Goal: Information Seeking & Learning: Learn about a topic

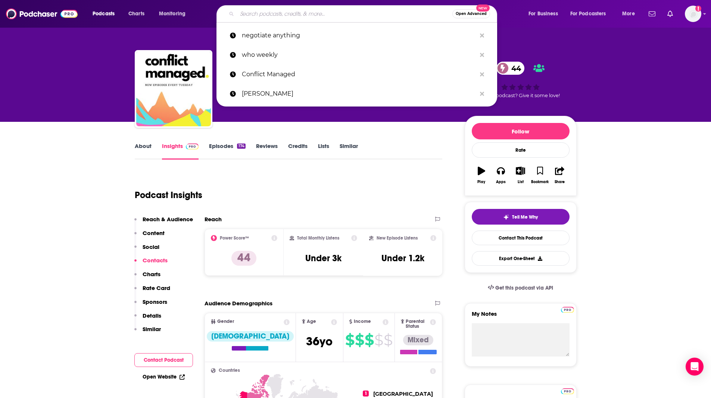
click at [253, 12] on input "Search podcasts, credits, & more..." at bounding box center [344, 14] width 215 height 12
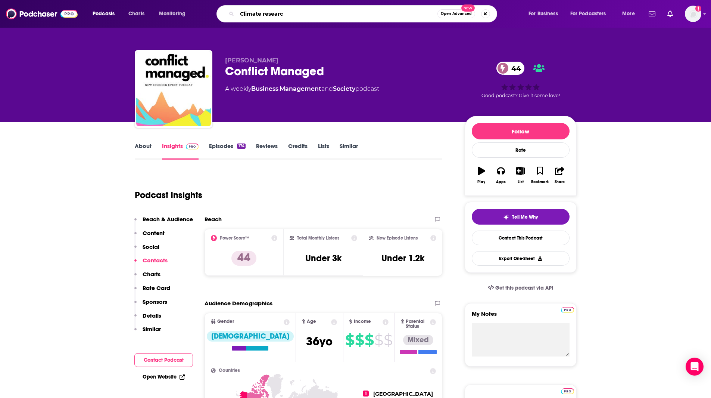
type input "Climate research"
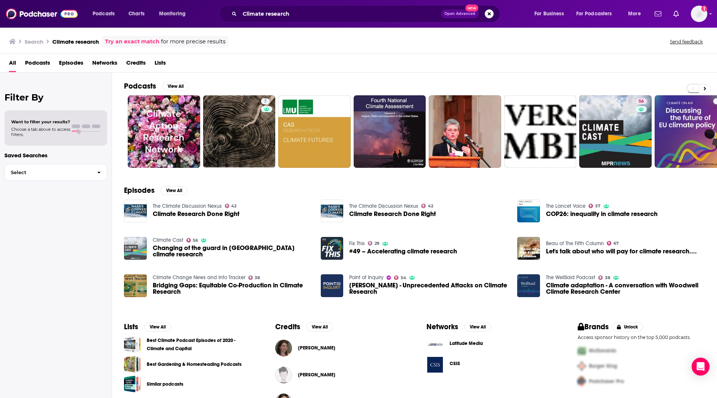
click at [138, 245] on img "Changing of the guard in Minn. climate research" at bounding box center [135, 248] width 23 height 23
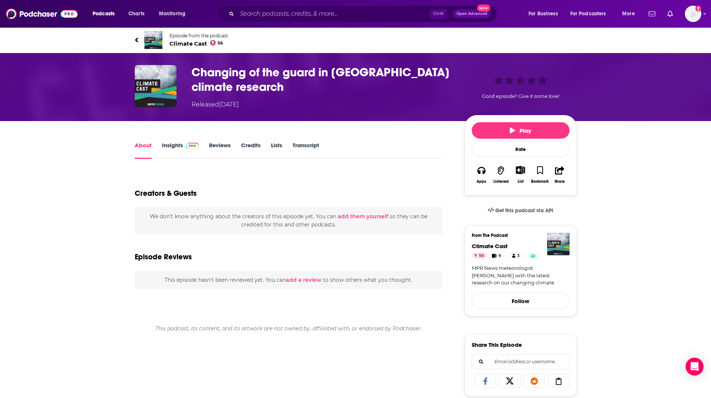
click at [175, 146] on link "Insights" at bounding box center [180, 150] width 37 height 17
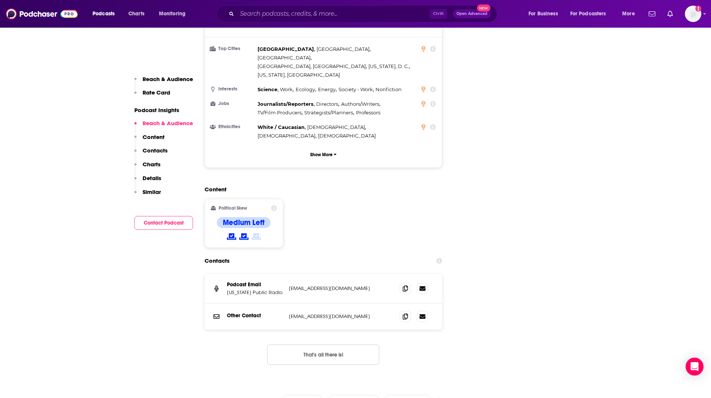
scroll to position [688, 0]
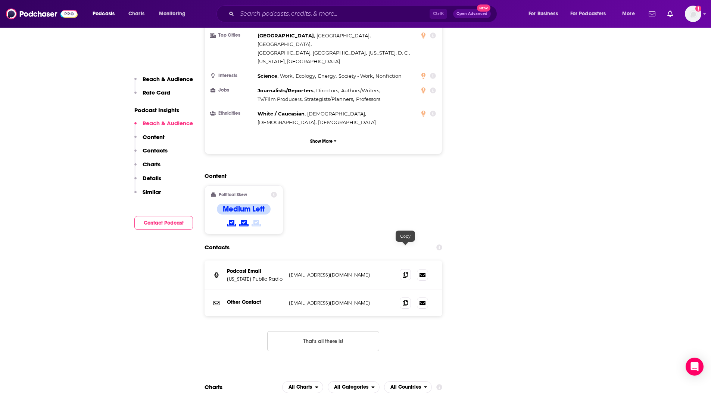
click at [405, 271] on icon at bounding box center [405, 274] width 5 height 6
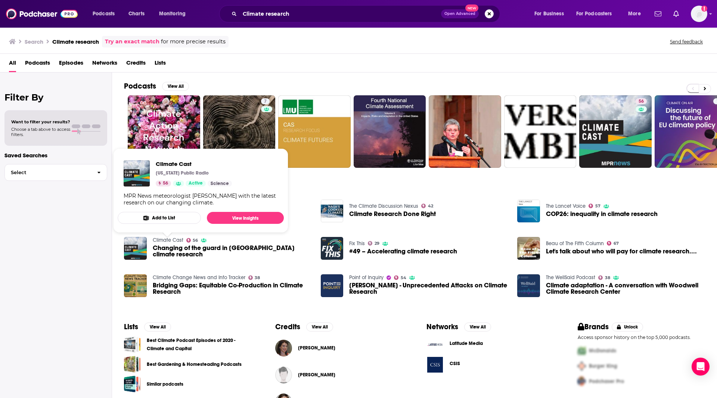
click at [163, 243] on link "Climate Cast" at bounding box center [168, 240] width 31 height 6
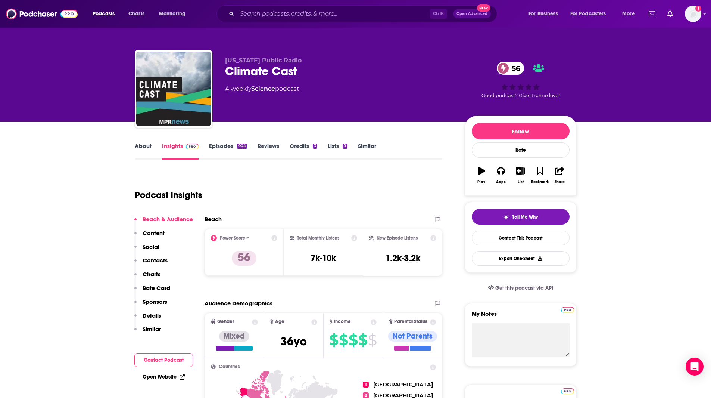
click at [367, 142] on link "Similar" at bounding box center [367, 150] width 18 height 17
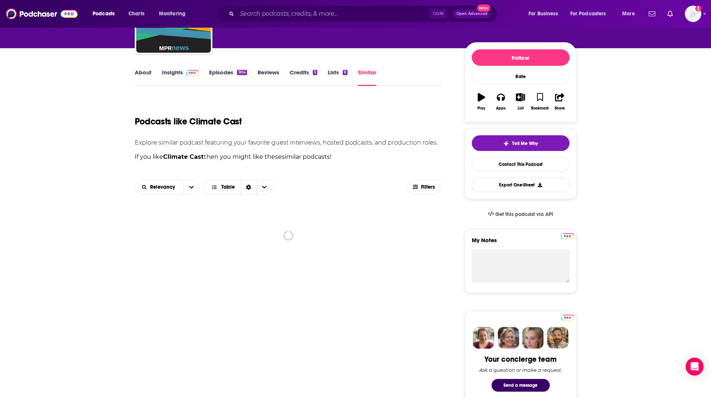
scroll to position [94, 0]
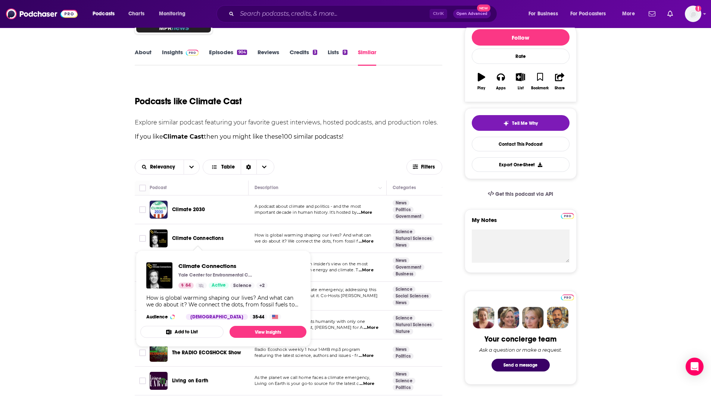
click at [198, 238] on span "Climate Connections" at bounding box center [198, 238] width 52 height 6
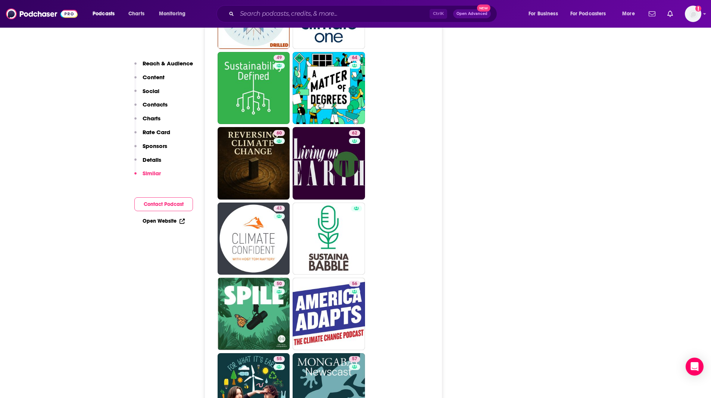
scroll to position [1572, 0]
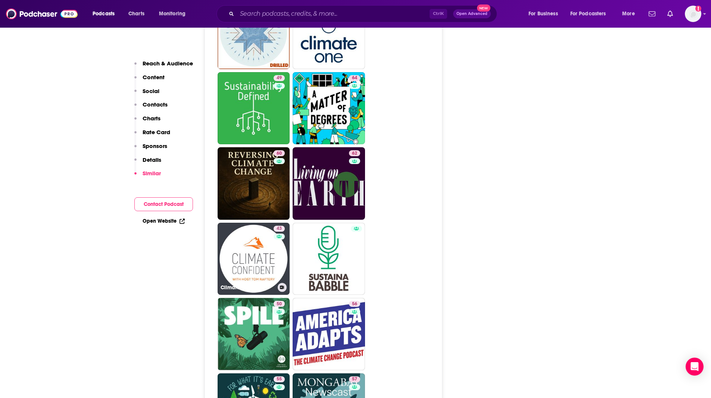
drag, startPoint x: 265, startPoint y: 224, endPoint x: 519, endPoint y: 206, distance: 254.5
click at [265, 224] on link "43 Climate Confident" at bounding box center [254, 259] width 72 height 72
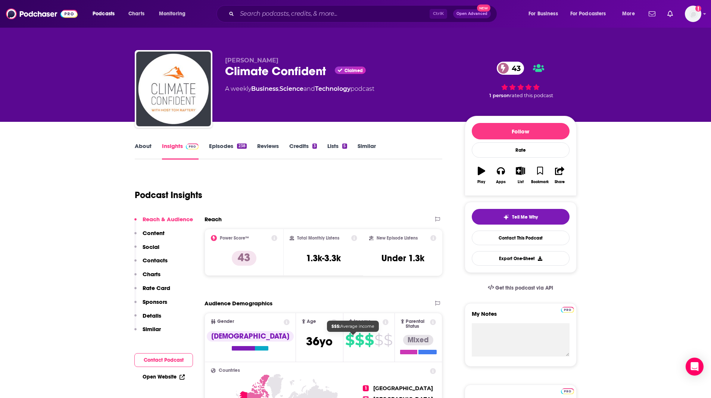
click at [412, 397] on html "Podcasts Charts Monitoring Ctrl K Open Advanced New For Business For Podcasters…" at bounding box center [355, 199] width 711 height 398
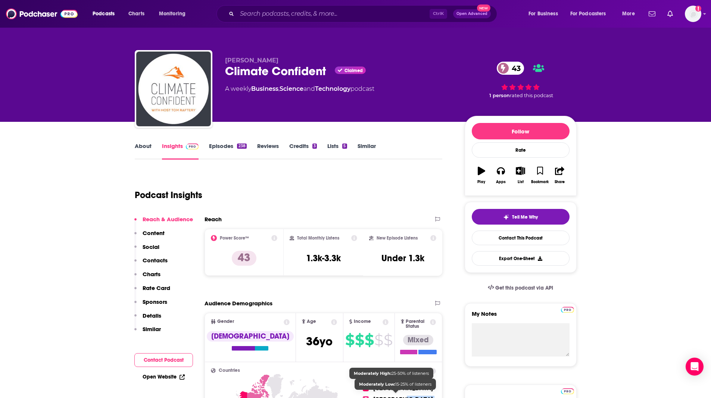
scroll to position [17, 0]
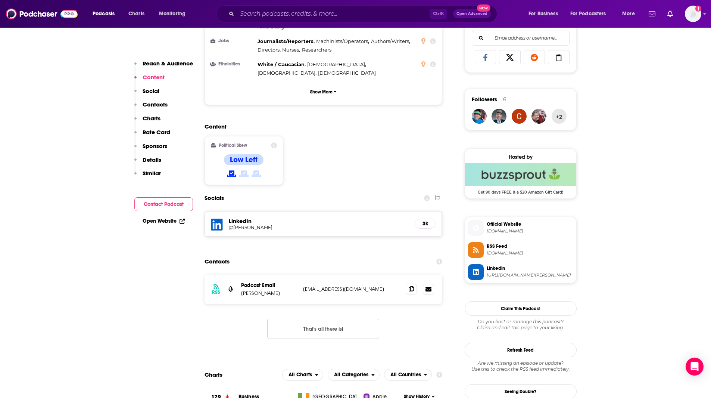
scroll to position [489, 0]
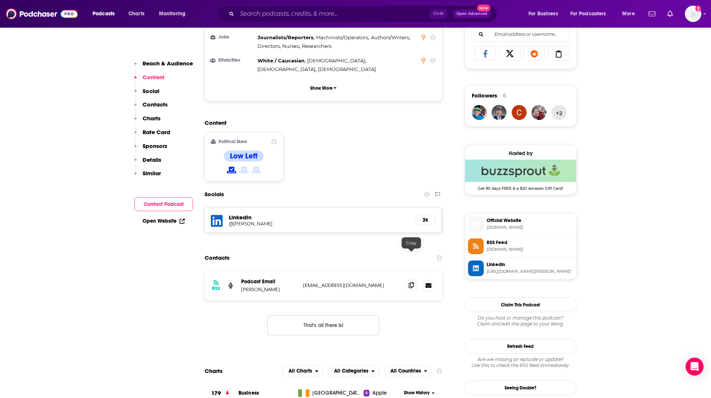
click at [411, 282] on icon at bounding box center [411, 285] width 5 height 6
click at [539, 226] on span "[DOMAIN_NAME]" at bounding box center [530, 227] width 87 height 6
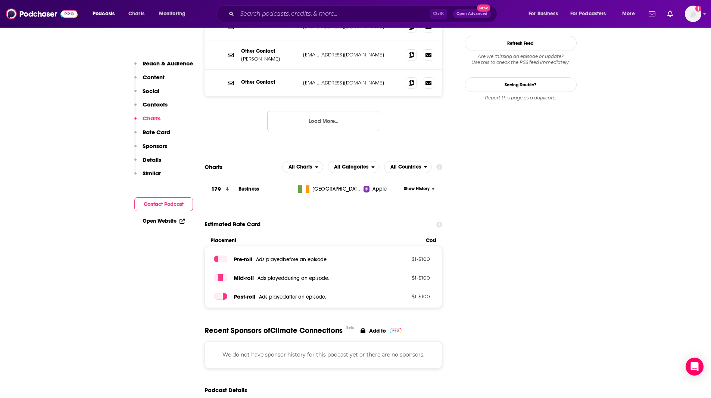
scroll to position [818, 0]
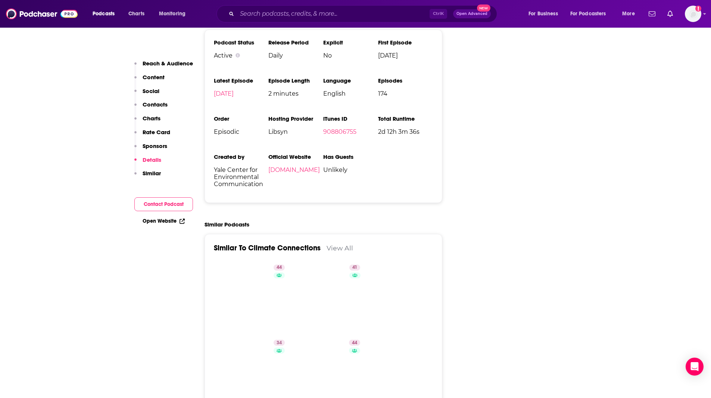
scroll to position [1191, 0]
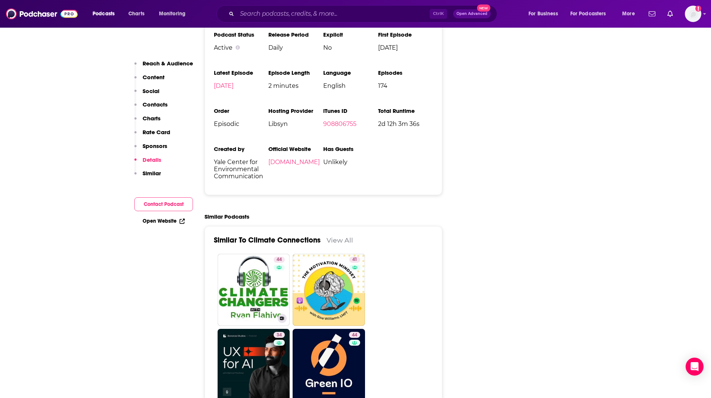
drag, startPoint x: 247, startPoint y: 226, endPoint x: 551, endPoint y: 233, distance: 304.0
click at [247, 254] on link "44 Climate Changers" at bounding box center [254, 290] width 72 height 72
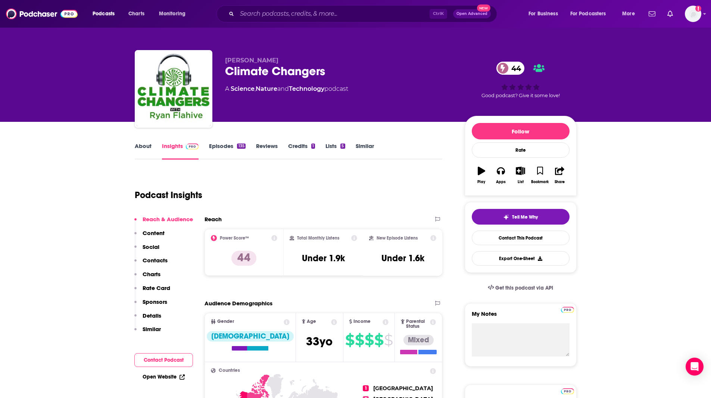
click at [16, 102] on div "[PERSON_NAME] Climate Changers 44 A Science , Nature and Technology podcast 44 …" at bounding box center [355, 61] width 711 height 122
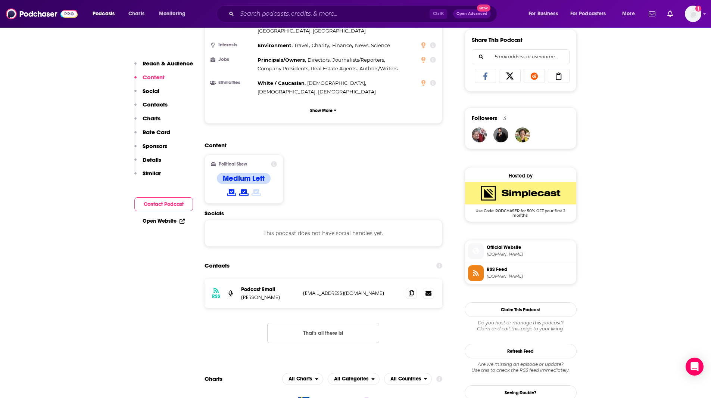
scroll to position [470, 0]
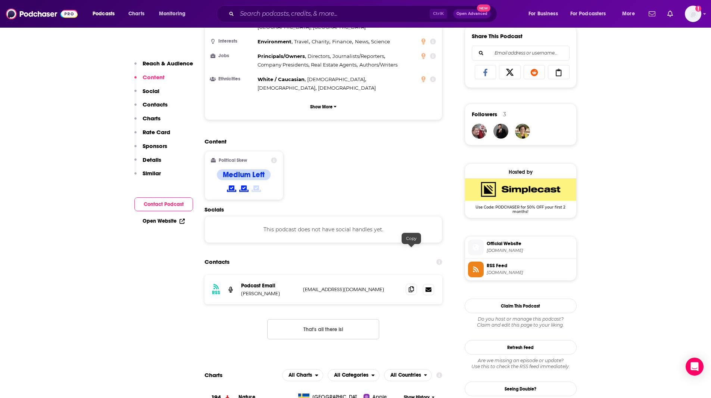
click at [411, 286] on icon at bounding box center [411, 289] width 5 height 6
drag, startPoint x: 29, startPoint y: 71, endPoint x: 258, endPoint y: 155, distance: 244.4
click at [546, 248] on span "[DOMAIN_NAME]" at bounding box center [530, 251] width 87 height 6
type input "[URL][DOMAIN_NAME]"
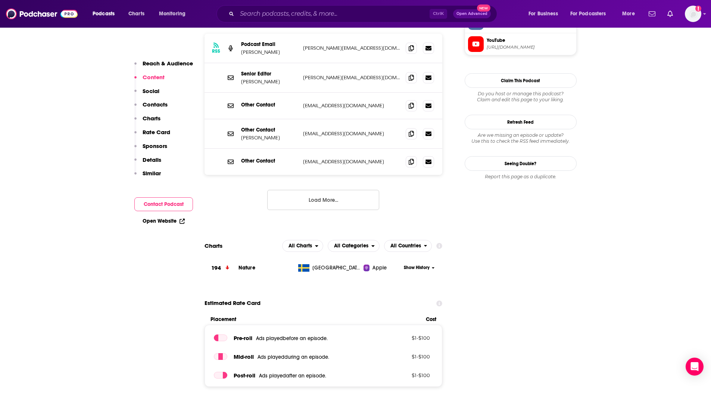
scroll to position [47, 0]
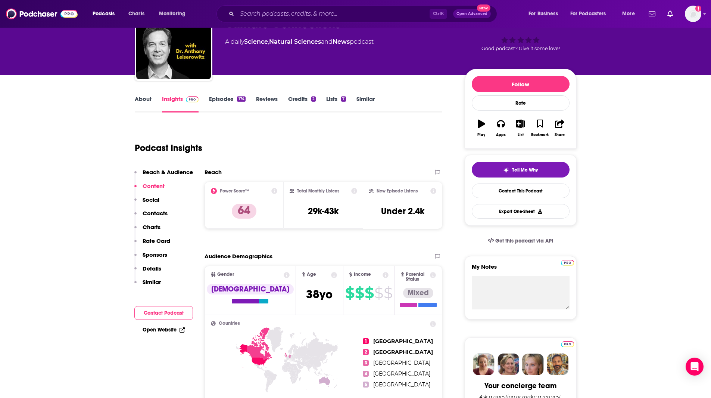
click at [370, 99] on link "Similar" at bounding box center [366, 103] width 18 height 17
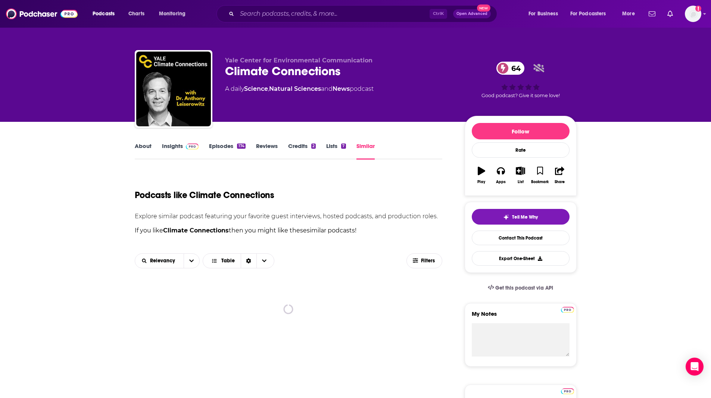
drag, startPoint x: 711, startPoint y: 47, endPoint x: 709, endPoint y: 72, distance: 25.8
click at [709, 72] on div "Yale Center for Environmental Communication Climate Connections 64 A daily Scie…" at bounding box center [355, 61] width 711 height 122
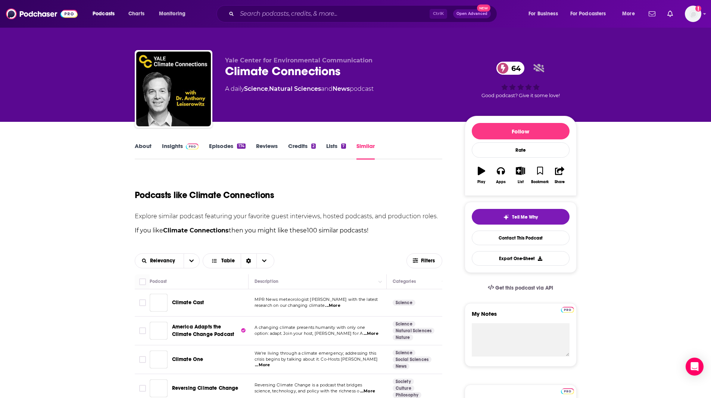
scroll to position [149, 0]
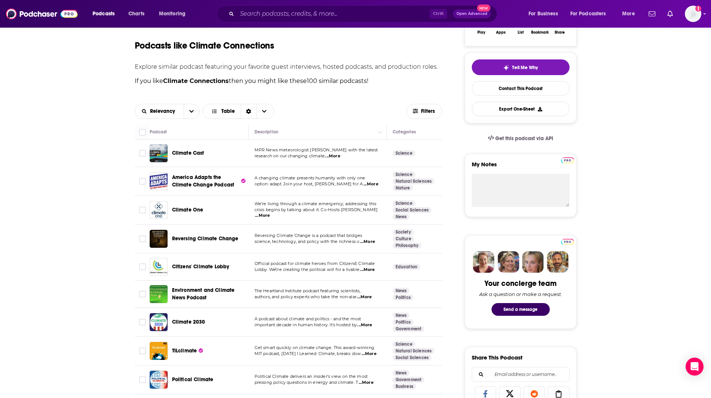
click at [199, 289] on span "Environment and Climate News Podcast" at bounding box center [203, 294] width 63 height 14
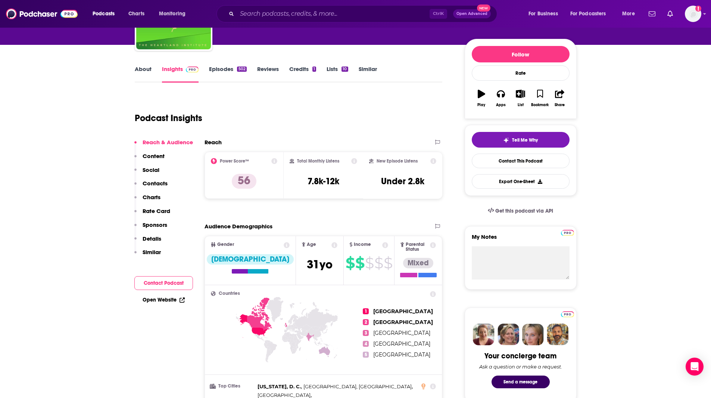
scroll to position [44, 0]
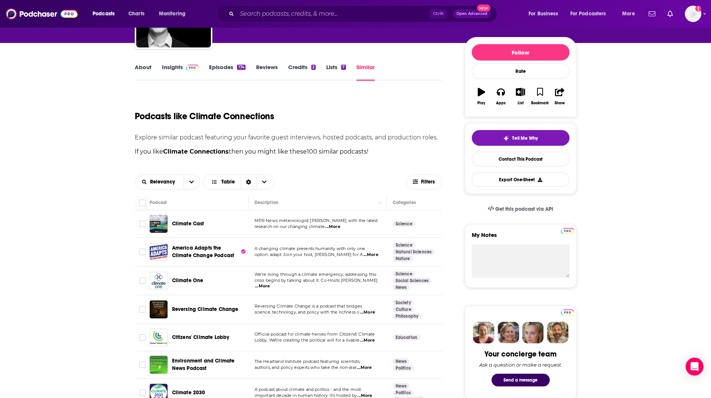
scroll to position [81, 0]
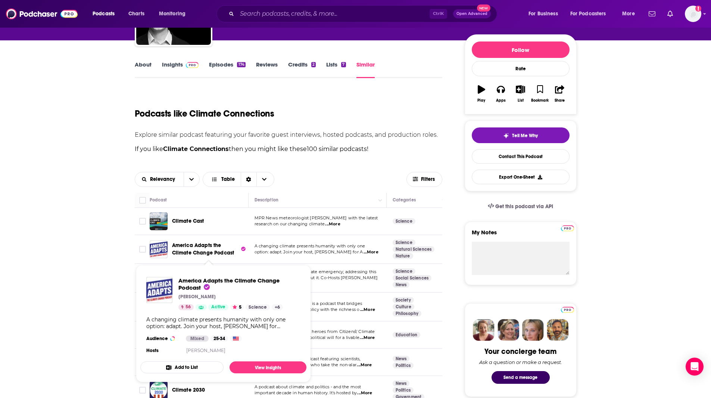
click at [197, 252] on span "America Adapts the Climate Change Podcast" at bounding box center [203, 249] width 62 height 14
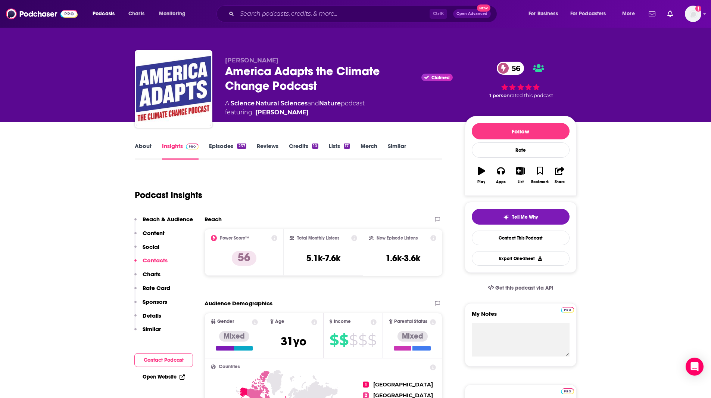
drag, startPoint x: 10, startPoint y: 139, endPoint x: 187, endPoint y: 229, distance: 199.2
drag, startPoint x: 14, startPoint y: 173, endPoint x: 147, endPoint y: 159, distance: 133.6
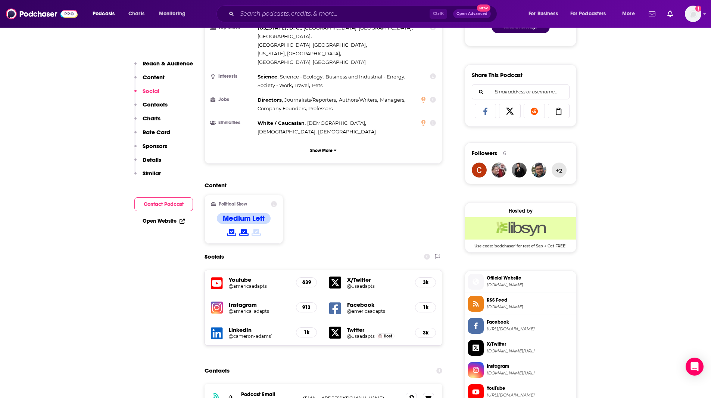
scroll to position [591, 0]
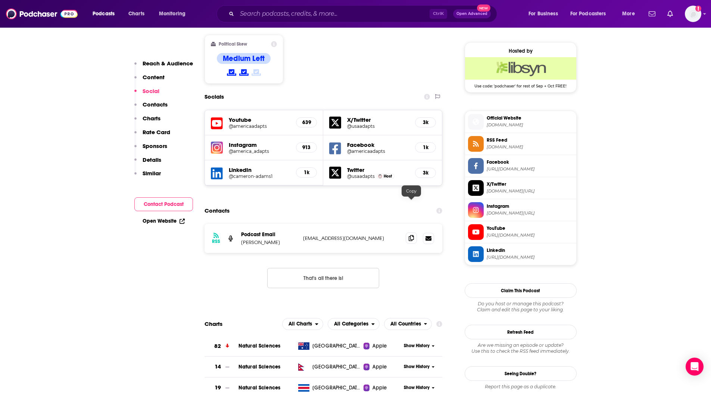
click at [411, 235] on icon at bounding box center [411, 238] width 5 height 6
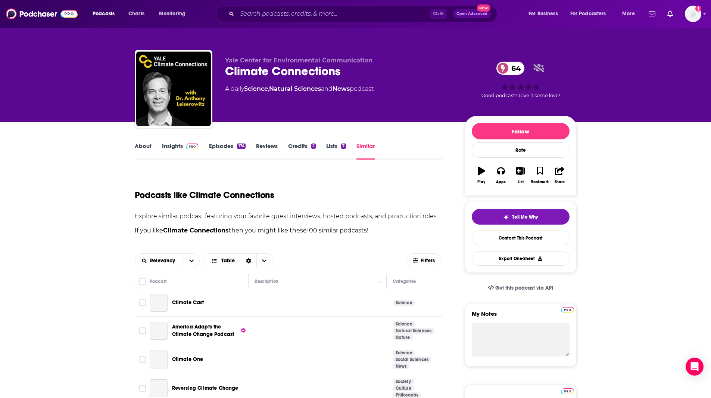
click at [364, 253] on div "Relevancy Table" at bounding box center [271, 260] width 272 height 15
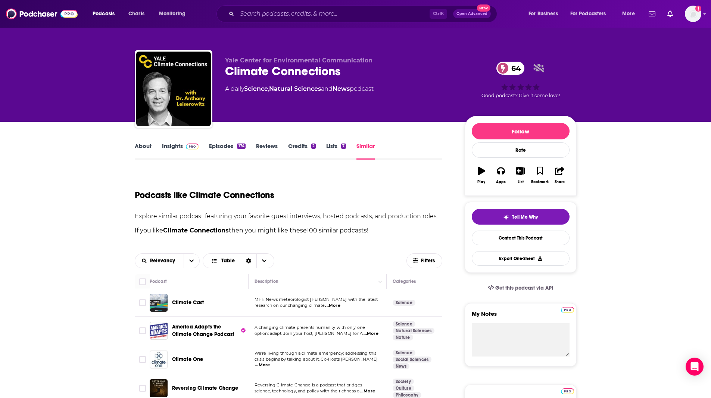
scroll to position [41, 0]
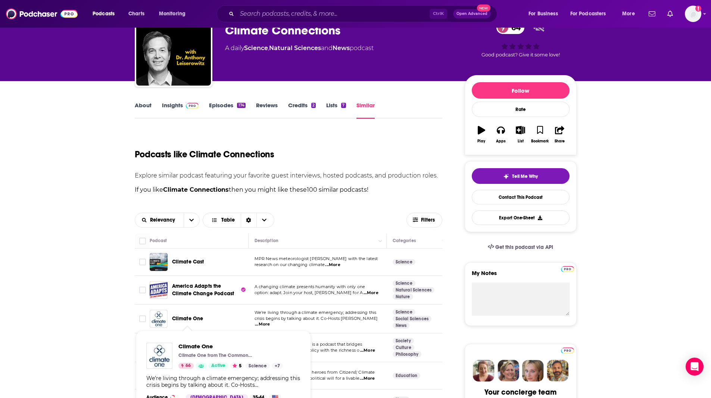
click at [197, 319] on span "Climate One" at bounding box center [187, 318] width 31 height 6
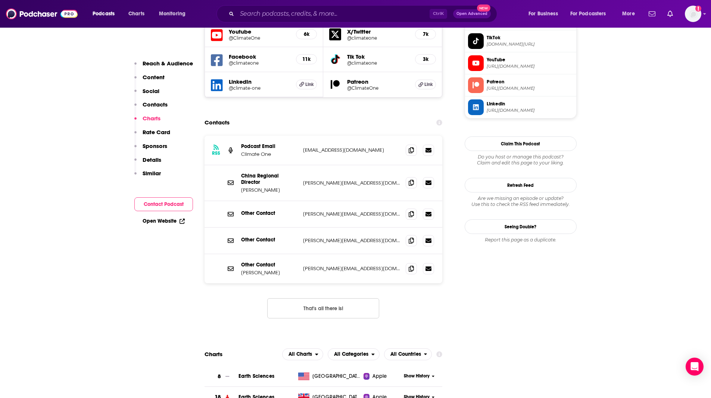
scroll to position [705, 0]
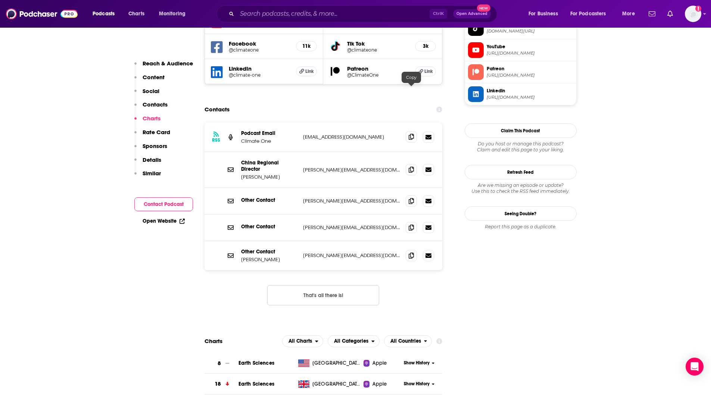
click at [412, 134] on icon at bounding box center [411, 137] width 5 height 6
click at [159, 219] on link "Open Website" at bounding box center [164, 221] width 42 height 6
click at [412, 198] on icon at bounding box center [411, 201] width 5 height 6
click at [408, 249] on span at bounding box center [411, 254] width 11 height 11
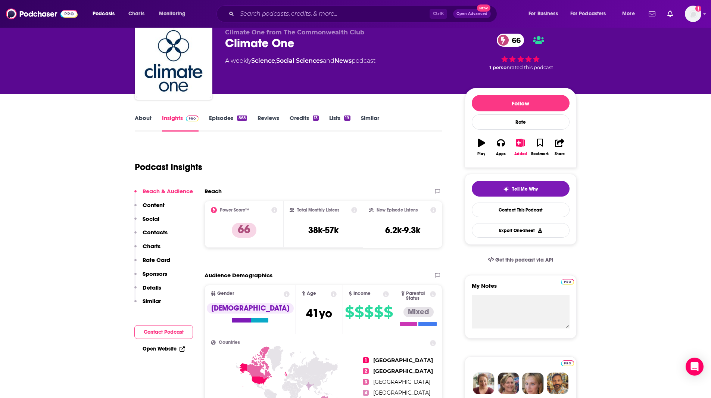
scroll to position [0, 0]
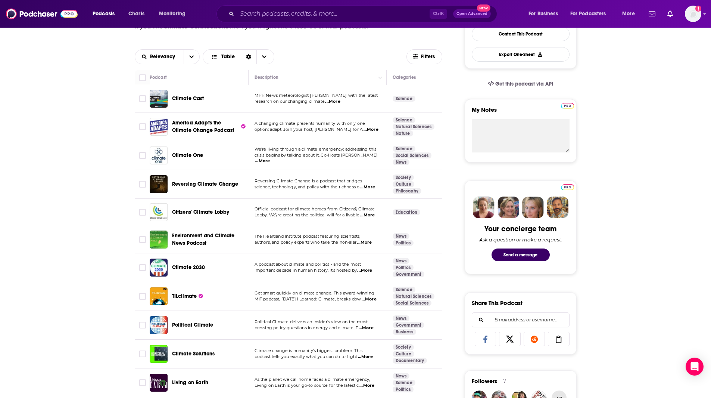
scroll to position [206, 0]
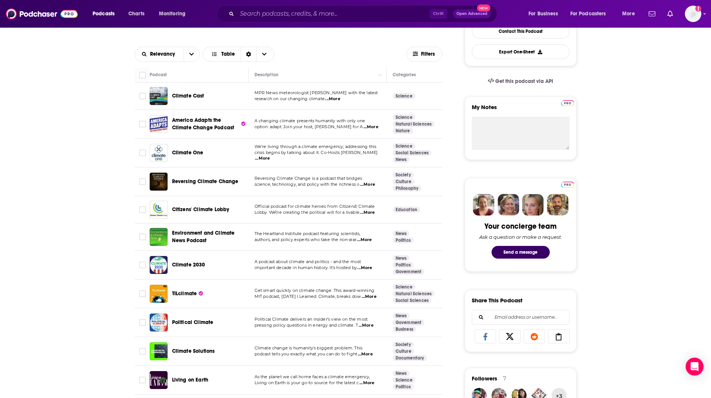
click at [214, 181] on span "Reversing Climate Change" at bounding box center [205, 181] width 66 height 6
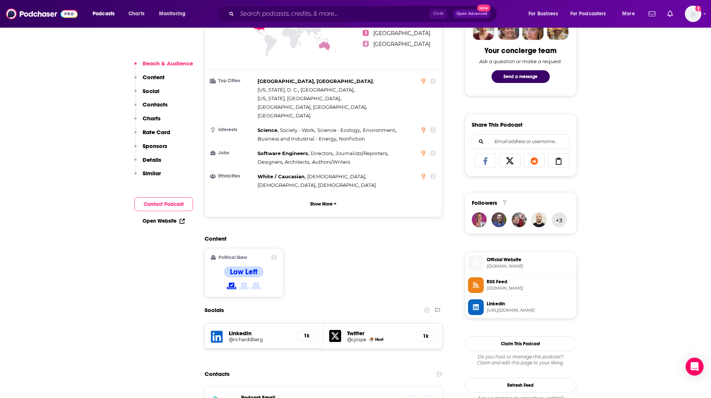
scroll to position [409, 0]
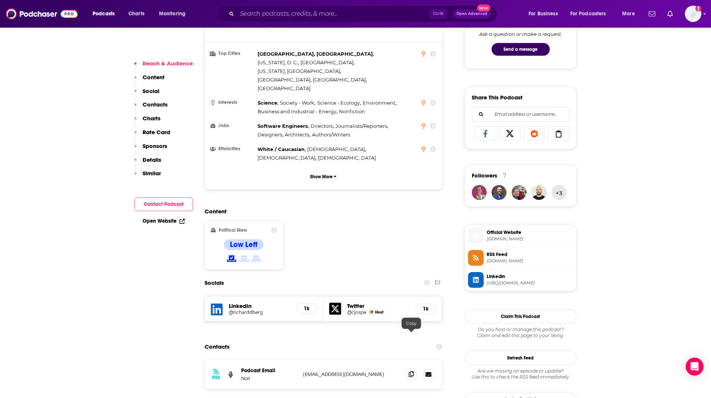
click at [412, 371] on icon at bounding box center [411, 374] width 5 height 6
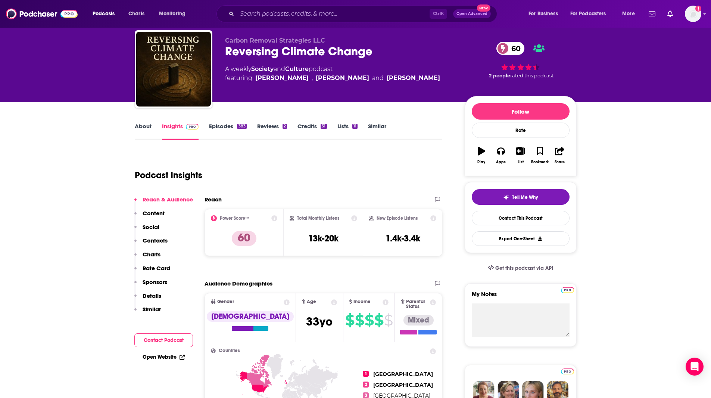
scroll to position [24, 0]
